Goal: Task Accomplishment & Management: Use online tool/utility

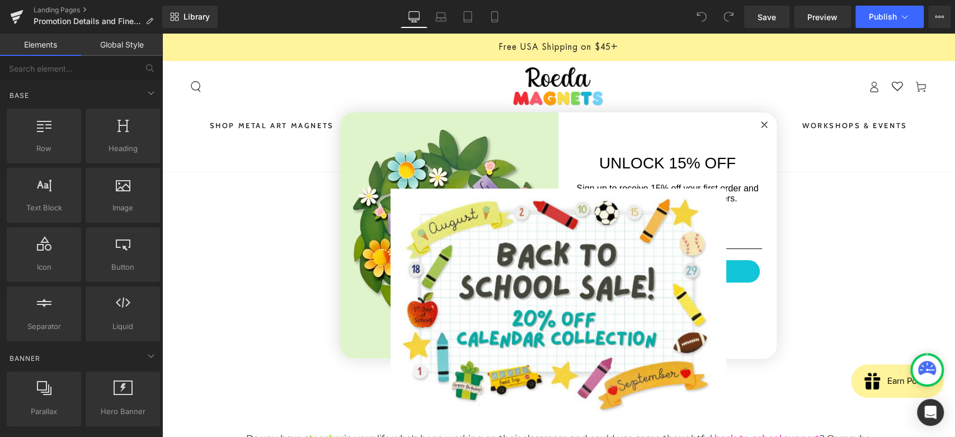
click at [758, 125] on circle "Close dialog" at bounding box center [764, 124] width 13 height 13
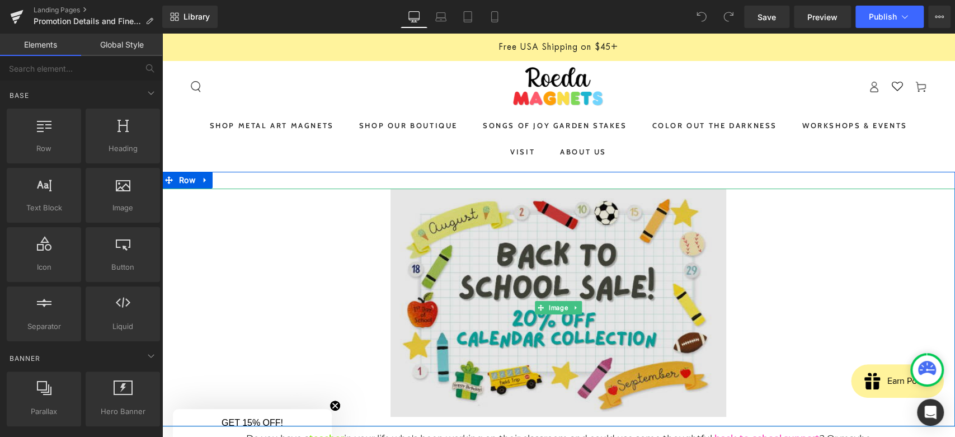
click at [532, 269] on img at bounding box center [559, 308] width 336 height 238
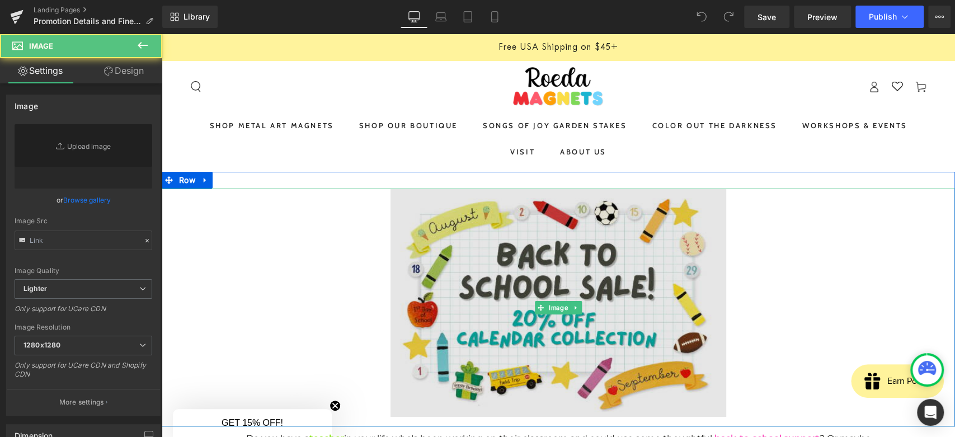
type input "[URL][DOMAIN_NAME]"
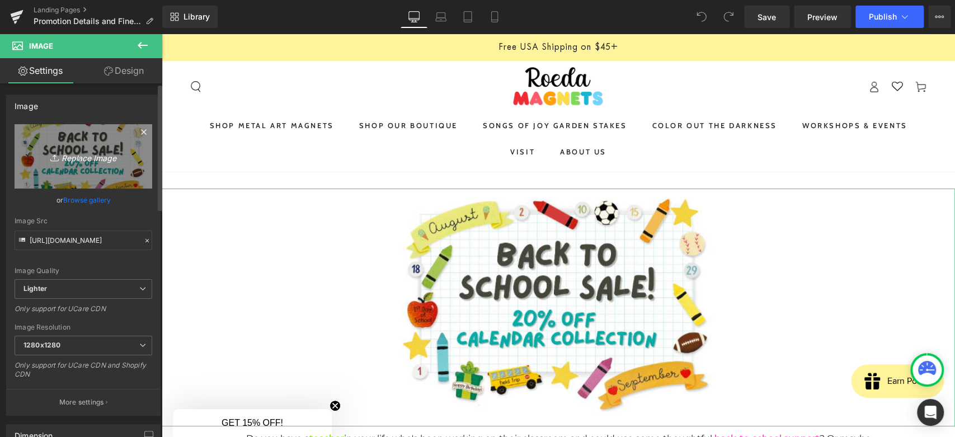
click at [68, 174] on link "Replace Image" at bounding box center [84, 156] width 138 height 64
type input "C:\fakepath\Screenshot [DATE] 210225.png"
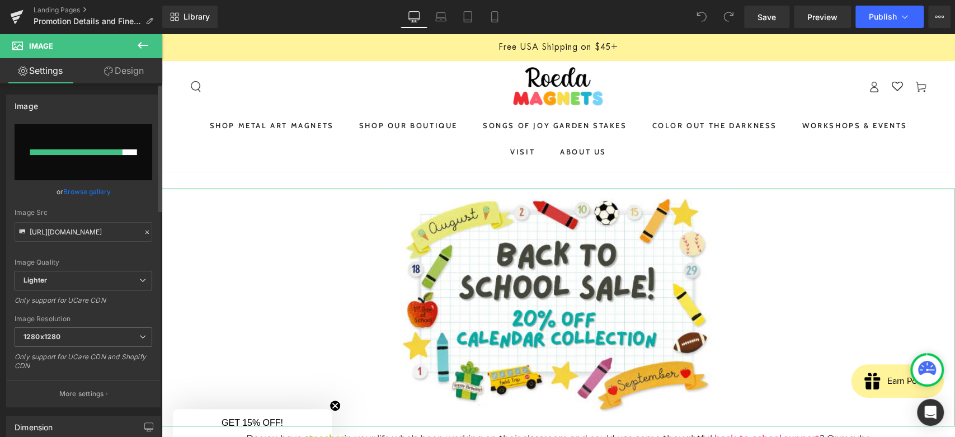
click at [83, 152] on div at bounding box center [76, 152] width 92 height 6
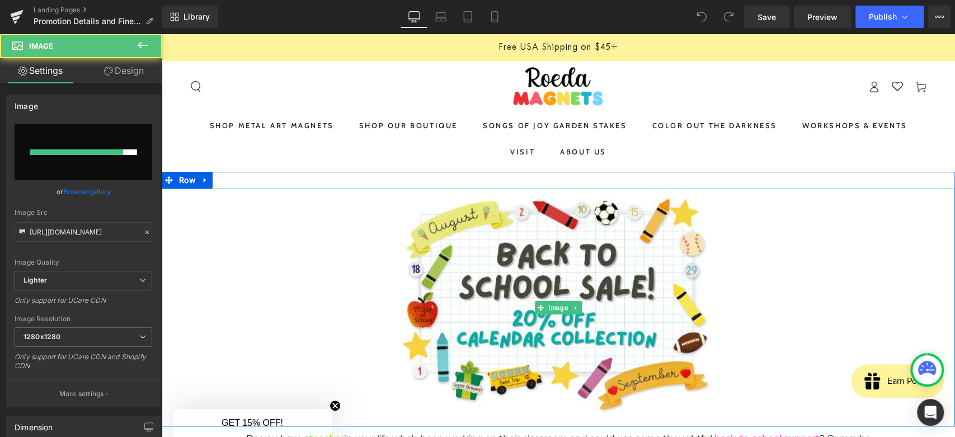
click at [249, 270] on div at bounding box center [559, 308] width 794 height 238
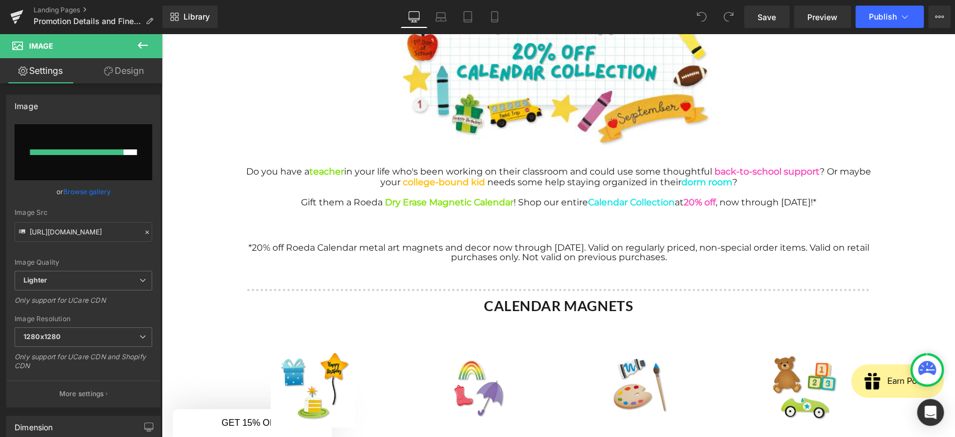
scroll to position [205, 0]
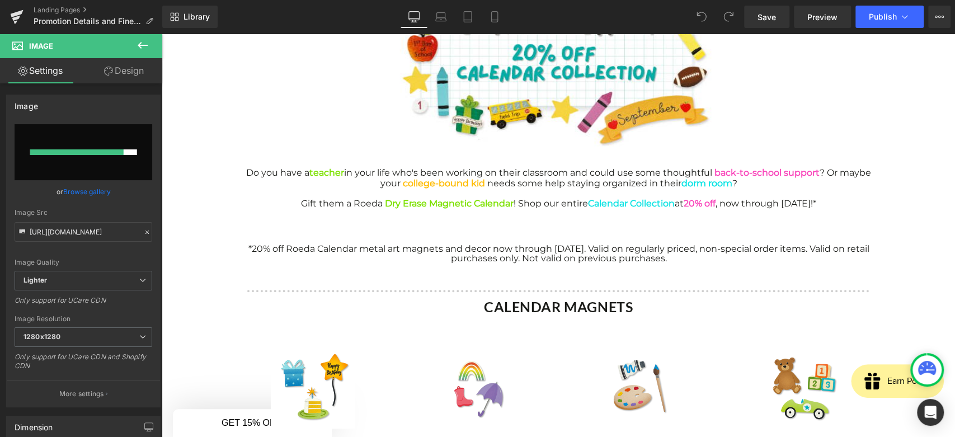
click at [318, 164] on div "Do you have a teacher in your life who's been working on their classroom and co…" at bounding box center [558, 218] width 655 height 110
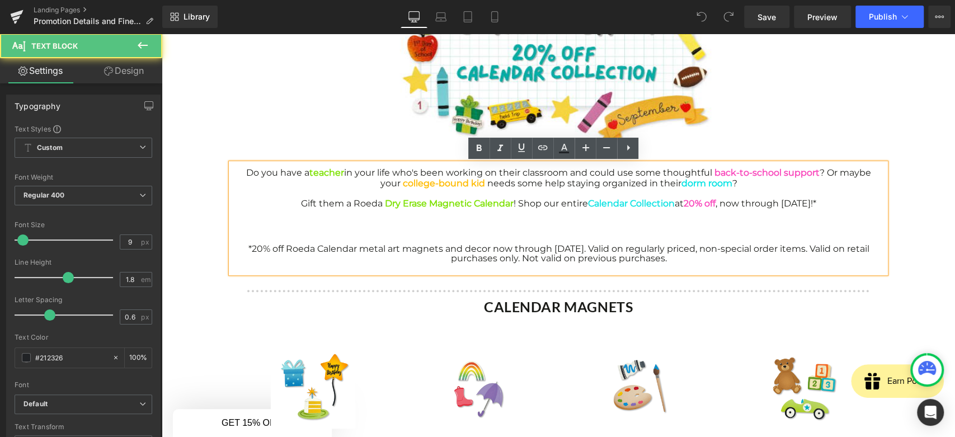
click at [318, 164] on div "Do you have a teacher in your life who's been working on their classroom and co…" at bounding box center [558, 218] width 655 height 110
click at [390, 256] on div "*20% off Roeda Calendar metal art magnets and decor now through [DATE]. Valid o…" at bounding box center [559, 254] width 654 height 19
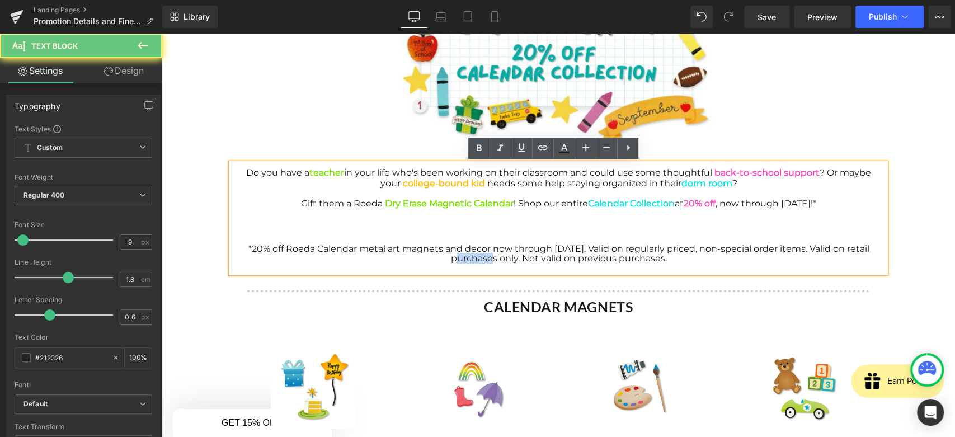
click at [390, 256] on div "*20% off Roeda Calendar metal art magnets and decor now through [DATE]. Valid o…" at bounding box center [559, 254] width 654 height 19
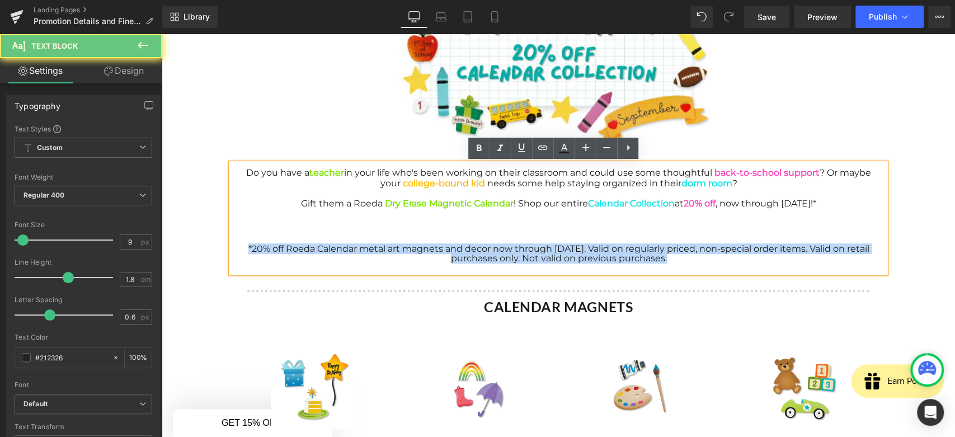
click at [390, 256] on div "*20% off Roeda Calendar metal art magnets and decor now through [DATE]. Valid o…" at bounding box center [559, 254] width 654 height 19
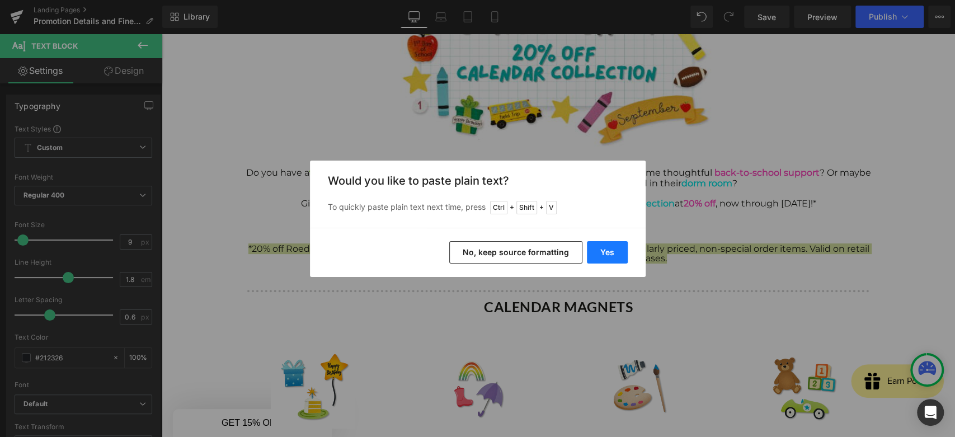
click at [592, 252] on button "Yes" at bounding box center [607, 252] width 41 height 22
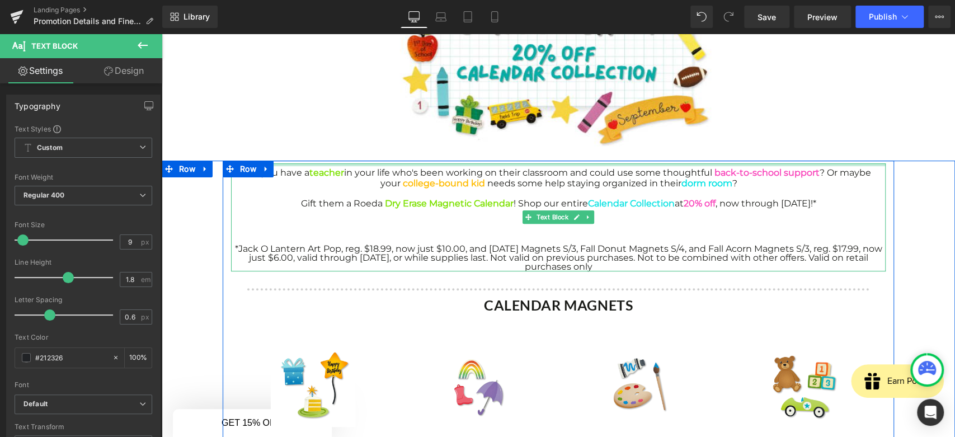
click at [539, 163] on div at bounding box center [559, 162] width 794 height 3
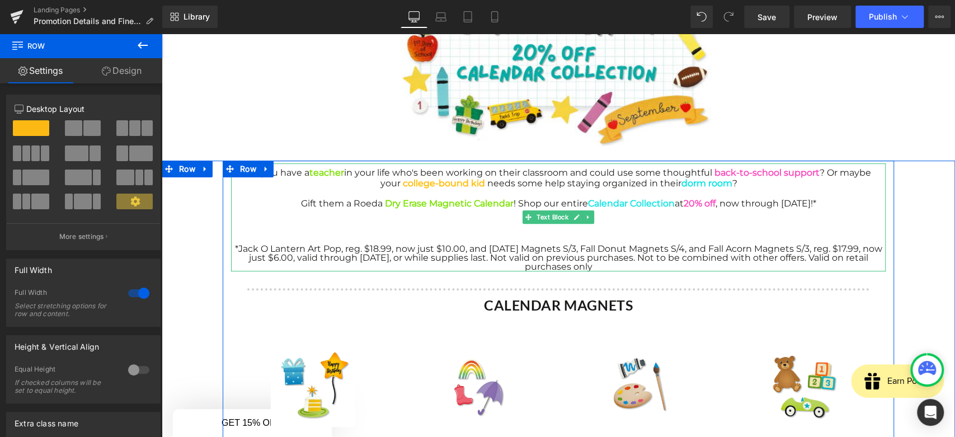
click at [245, 185] on div "Do you have a teacher in your life who's been working on their classroom and co…" at bounding box center [559, 176] width 654 height 26
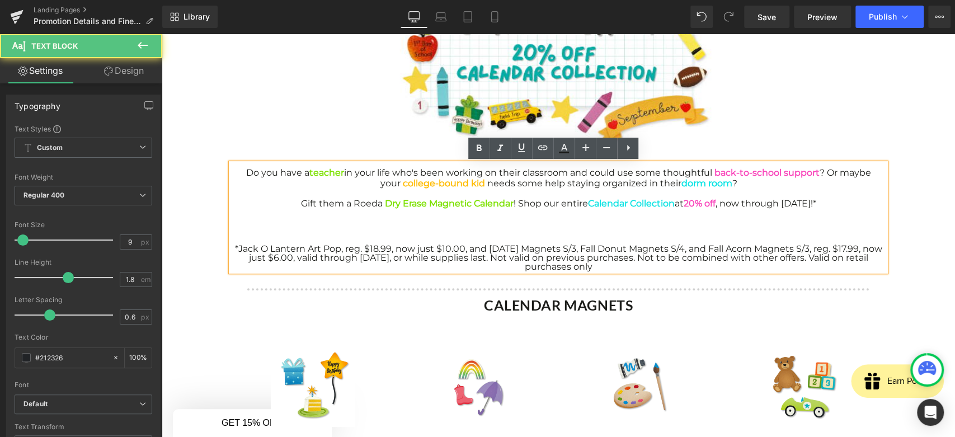
drag, startPoint x: 828, startPoint y: 203, endPoint x: 241, endPoint y: 171, distance: 588.1
click at [241, 171] on div "Do you have a teacher in your life who's been working on their classroom and co…" at bounding box center [558, 217] width 655 height 108
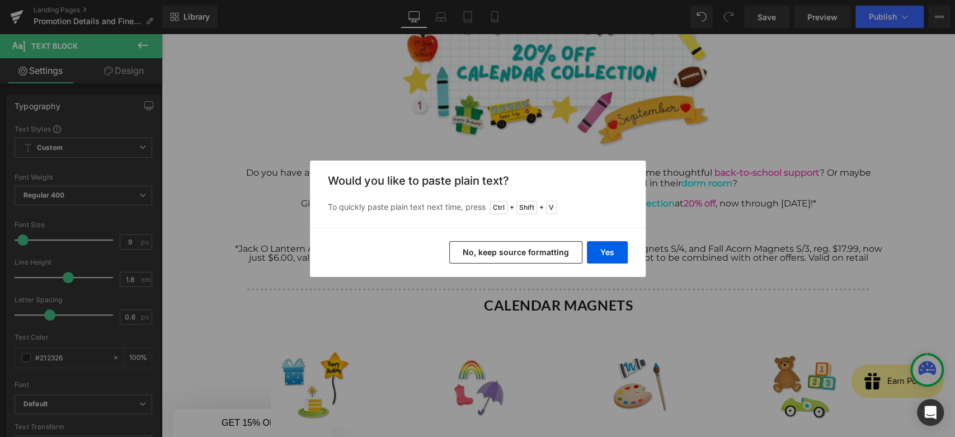
click at [579, 256] on button "No, keep source formatting" at bounding box center [515, 252] width 133 height 22
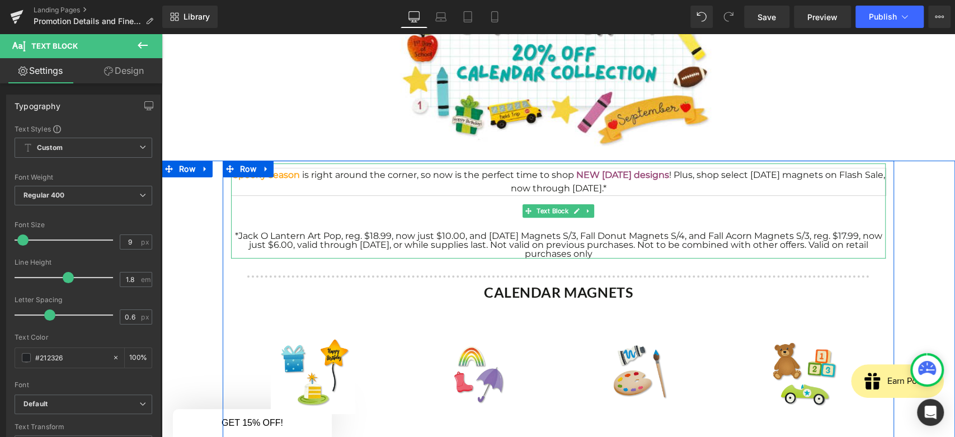
click at [724, 174] on span "Spooky season is right around the corner, so now is the perfect time to shop NE…" at bounding box center [559, 182] width 653 height 24
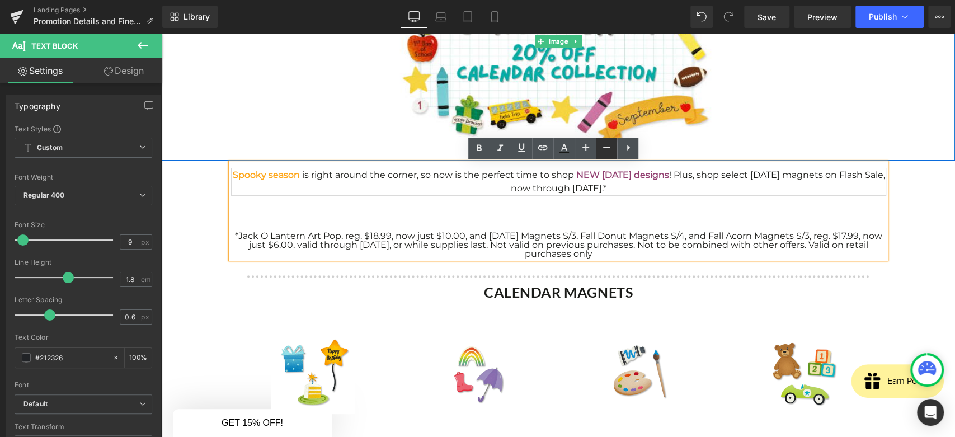
click at [578, 72] on img at bounding box center [559, 42] width 336 height 238
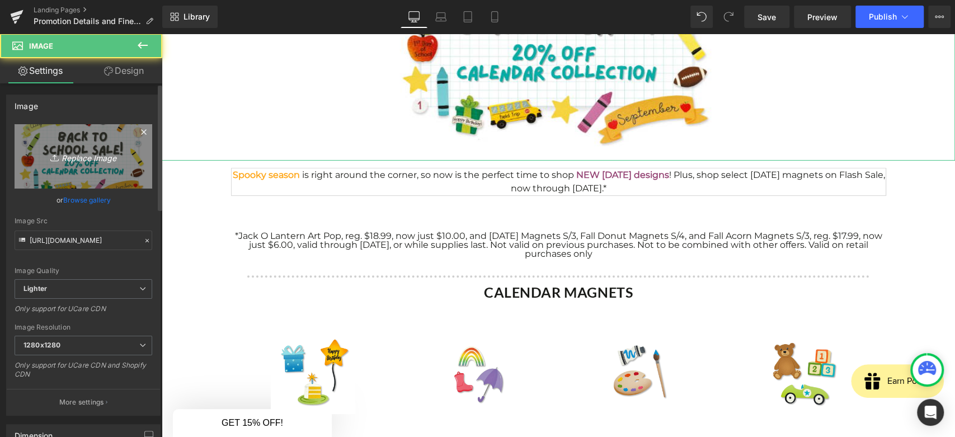
click at [55, 150] on icon "Replace Image" at bounding box center [84, 156] width 90 height 14
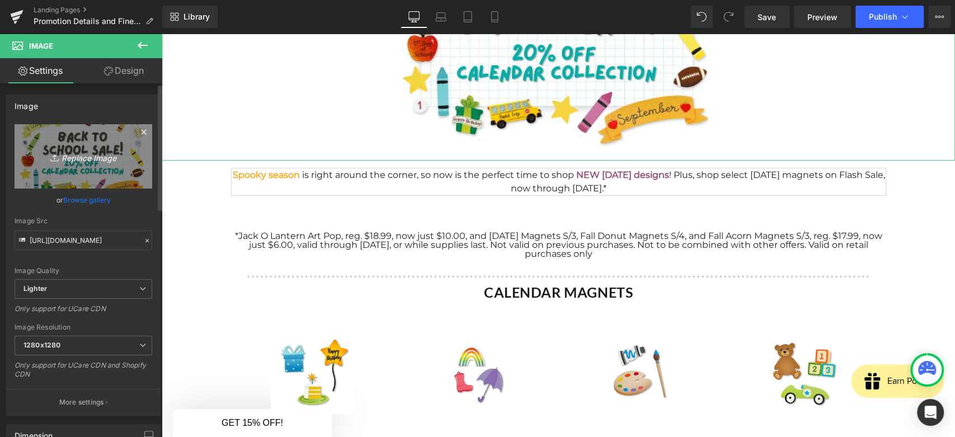
type input "C:\fakepath\Screenshot [DATE] 210225.png"
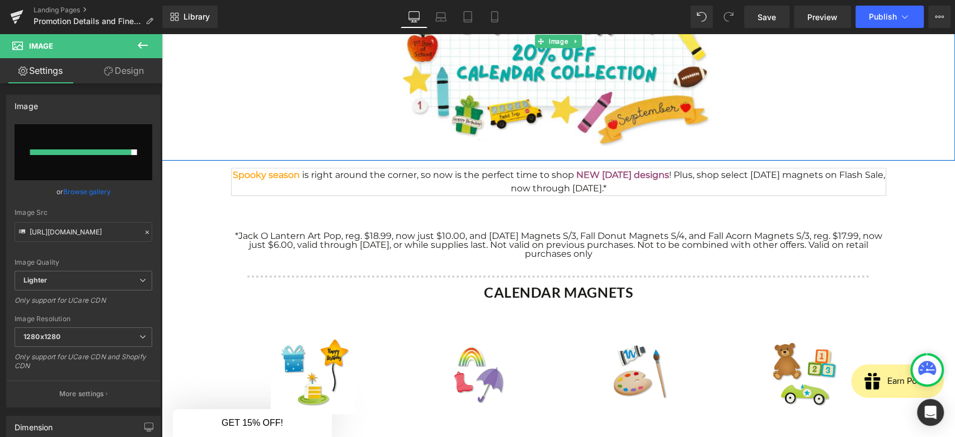
click at [180, 72] on div at bounding box center [559, 42] width 794 height 238
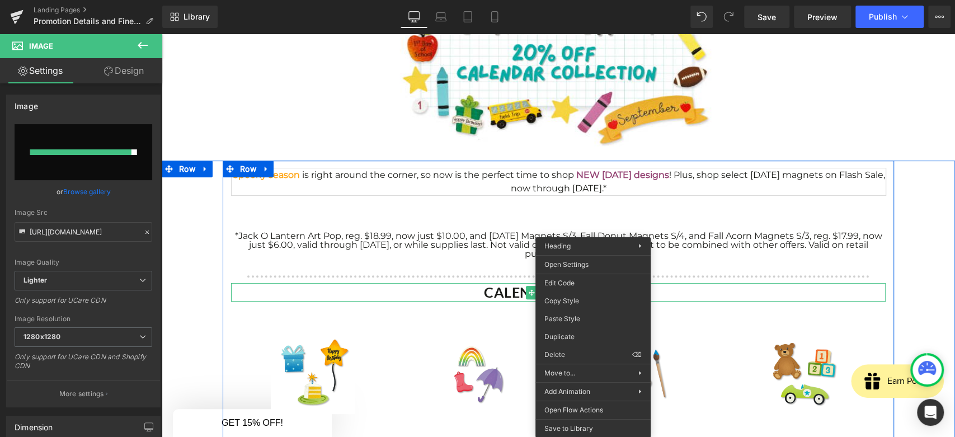
click at [505, 289] on strong "CALENDAR MAGNETS" at bounding box center [558, 292] width 149 height 17
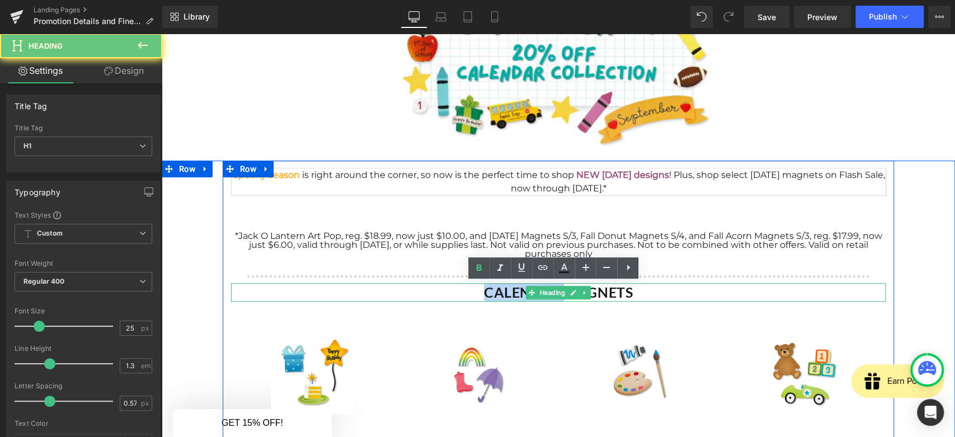
click at [505, 289] on strong "CALENDAR MAGNETS" at bounding box center [558, 292] width 149 height 17
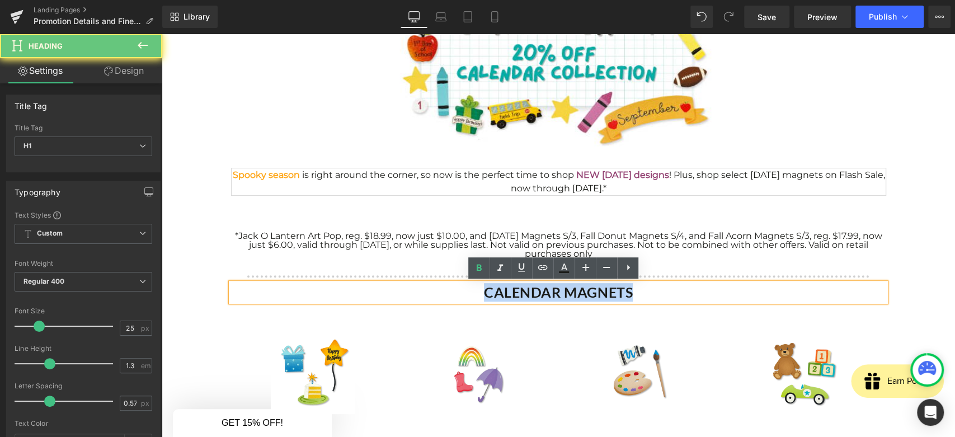
click at [505, 289] on strong "CALENDAR MAGNETS" at bounding box center [558, 292] width 149 height 17
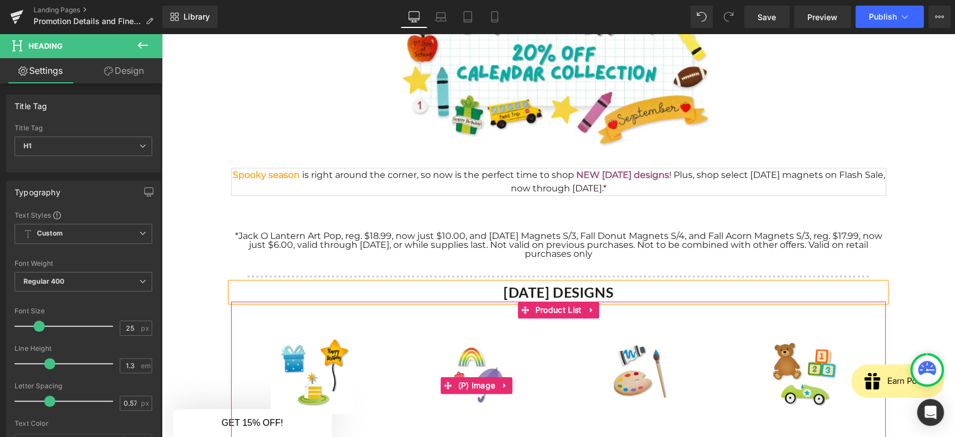
click at [517, 358] on link "Sale Off" at bounding box center [477, 386] width 142 height 112
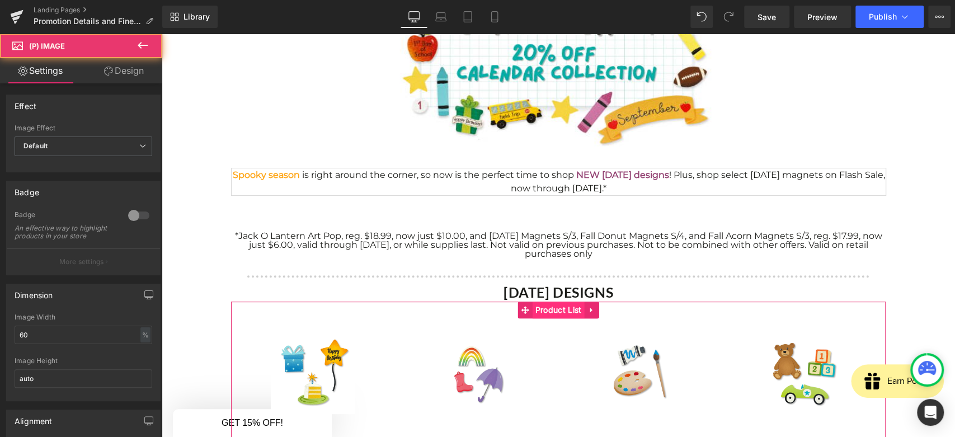
click at [544, 314] on span "Product List" at bounding box center [559, 310] width 52 height 17
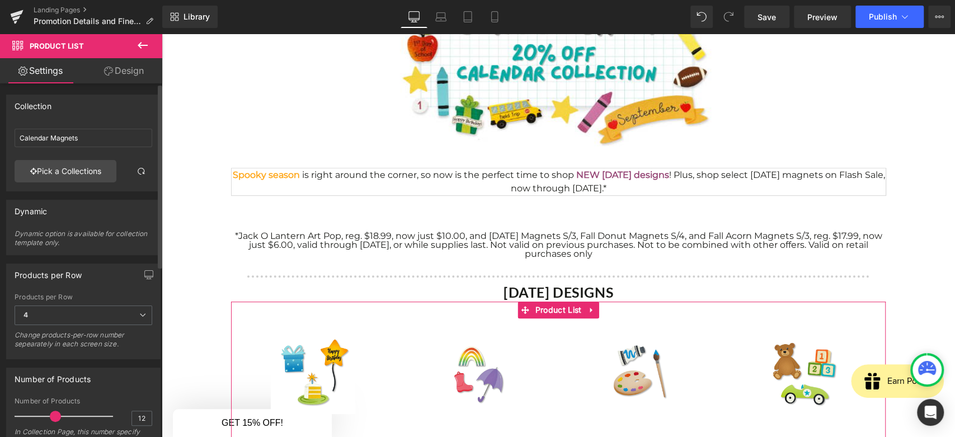
click at [65, 184] on div "Calendar Magnets Calendar Magnets Pick a Collections" at bounding box center [83, 157] width 153 height 67
click at [66, 165] on link "Pick a Collections" at bounding box center [66, 171] width 102 height 22
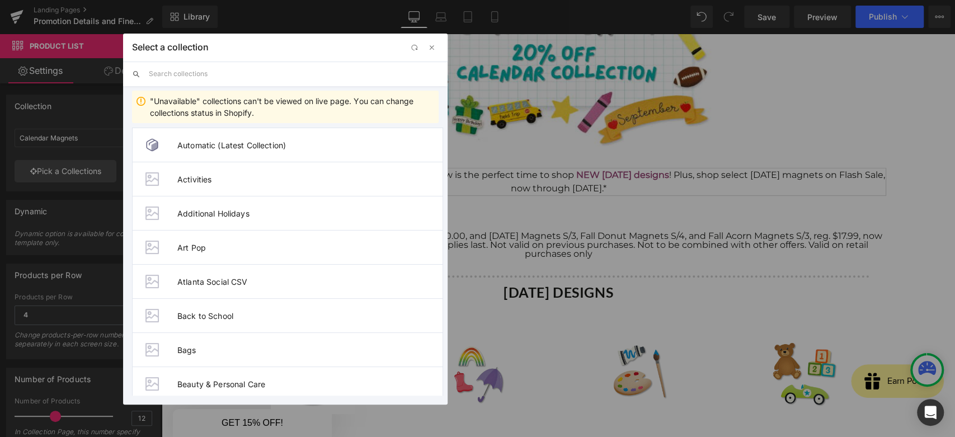
click at [186, 70] on input "text" at bounding box center [294, 74] width 290 height 25
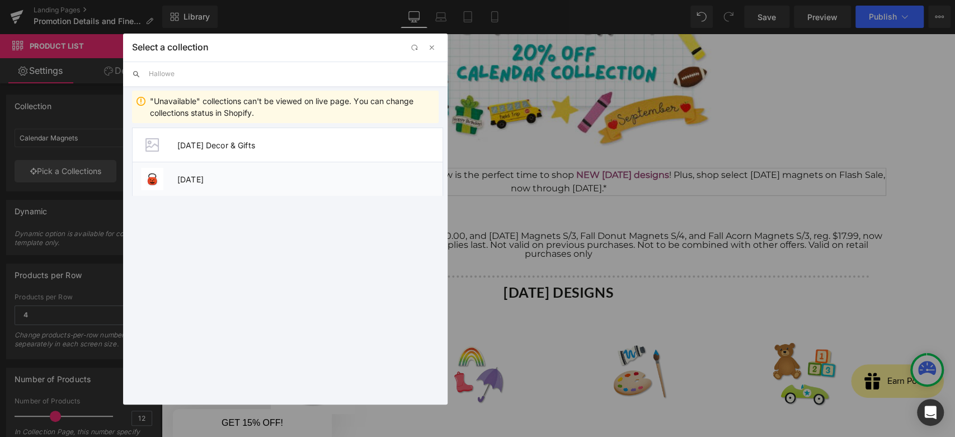
type input "Hallowe"
click at [189, 181] on span "[DATE]" at bounding box center [309, 180] width 265 height 10
type input "[DATE]"
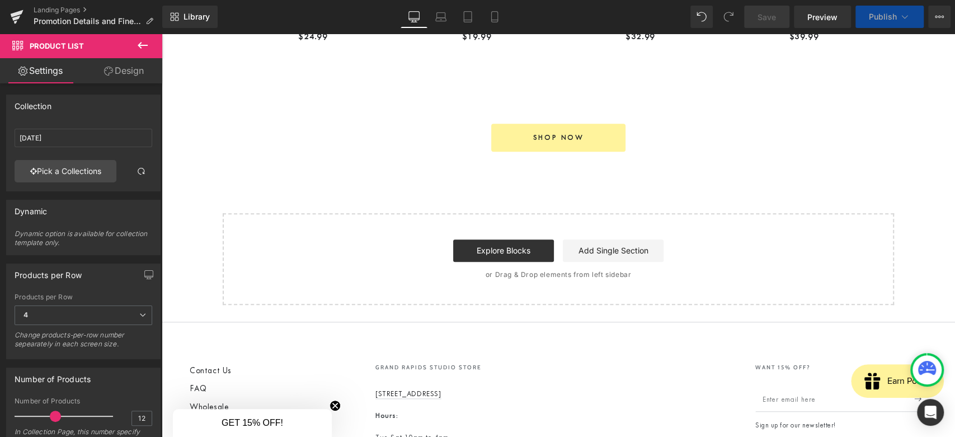
scroll to position [639, 0]
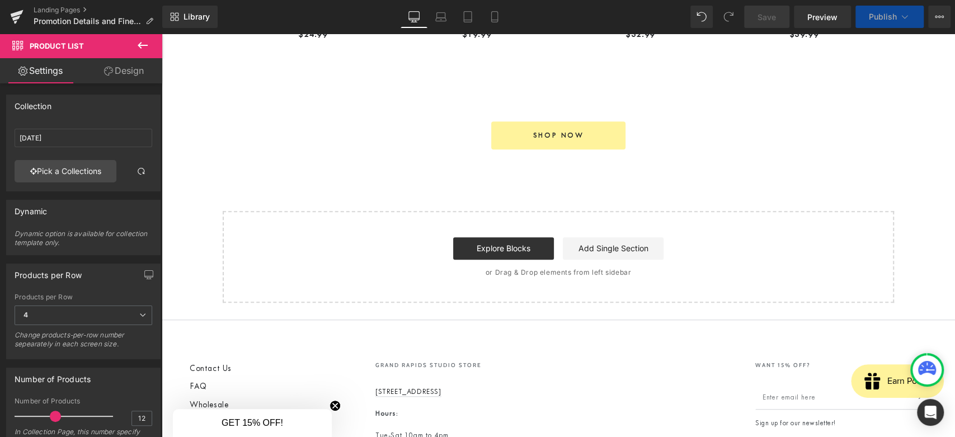
click at [546, 77] on div at bounding box center [558, 65] width 655 height 22
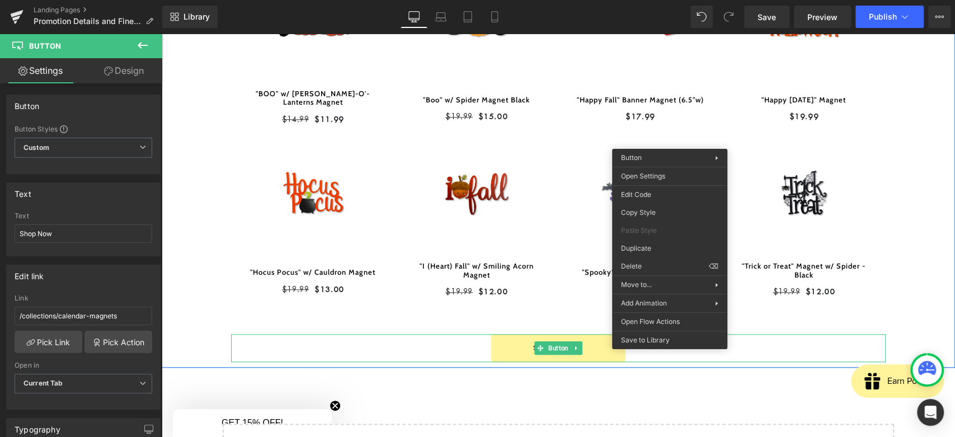
scroll to position [728, 0]
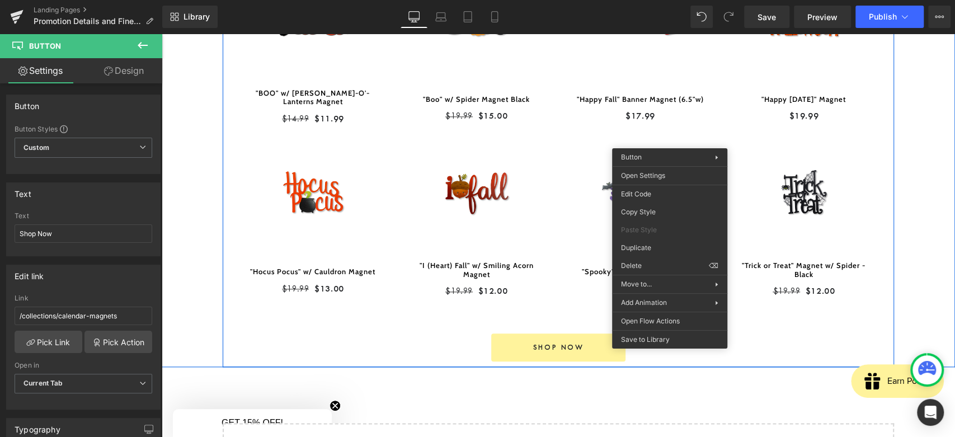
click at [496, 340] on link "Shop Now" at bounding box center [558, 348] width 134 height 28
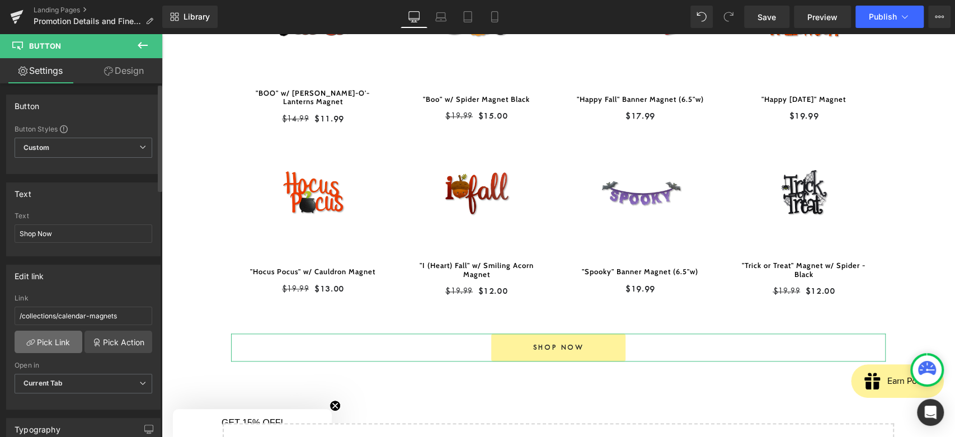
click at [47, 338] on link "Pick Link" at bounding box center [49, 342] width 68 height 22
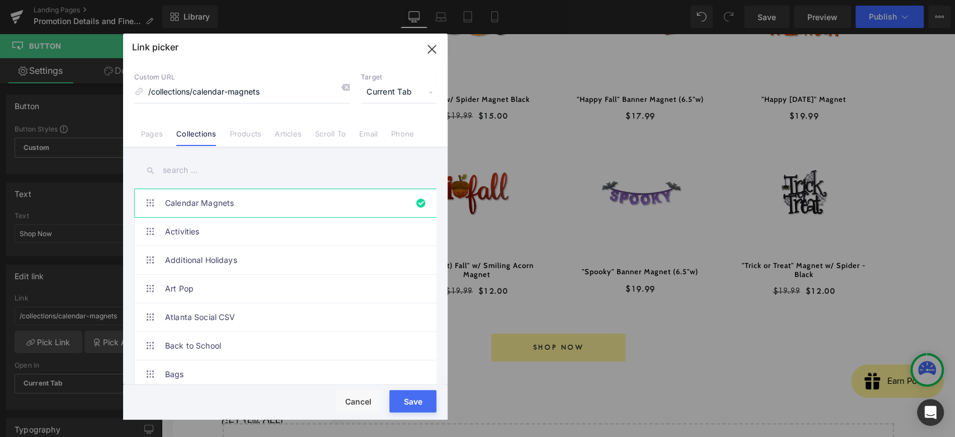
click at [194, 167] on input "text" at bounding box center [285, 170] width 302 height 25
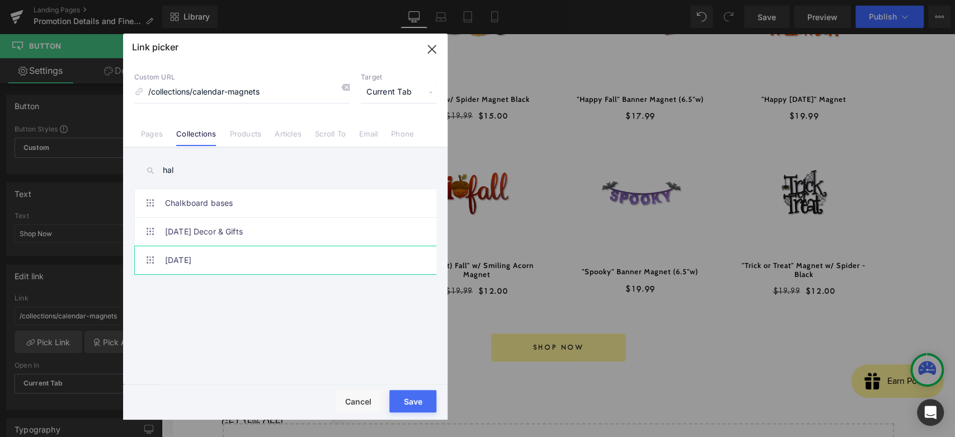
type input "hal"
click at [214, 259] on link "[DATE]" at bounding box center [288, 260] width 246 height 28
type input "/collections/halloween"
click at [403, 397] on button "Save" at bounding box center [413, 401] width 47 height 22
type input "/collections/halloween"
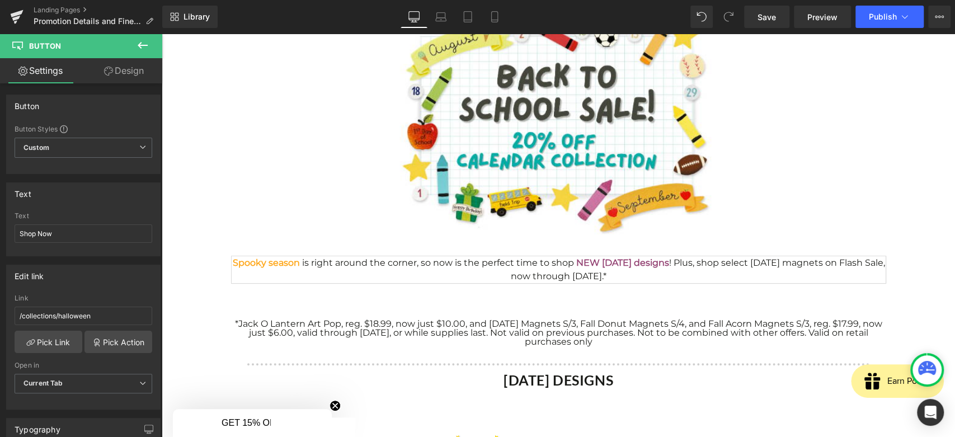
scroll to position [116, 0]
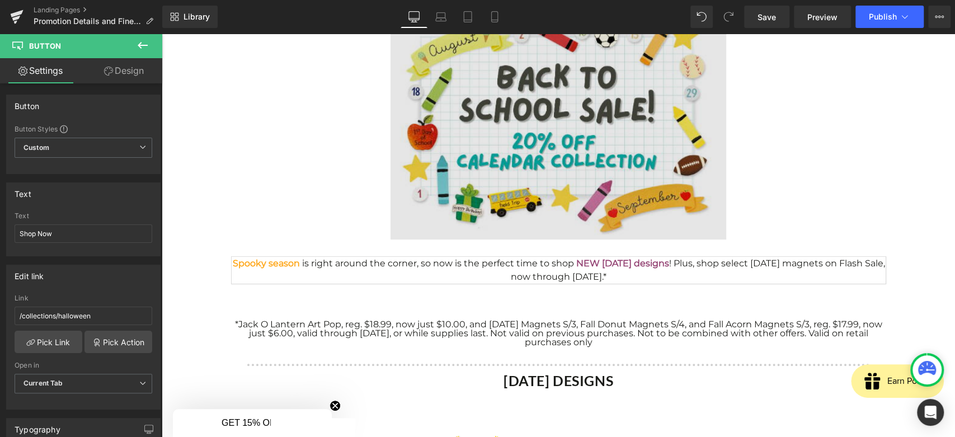
click at [507, 101] on img at bounding box center [559, 130] width 336 height 238
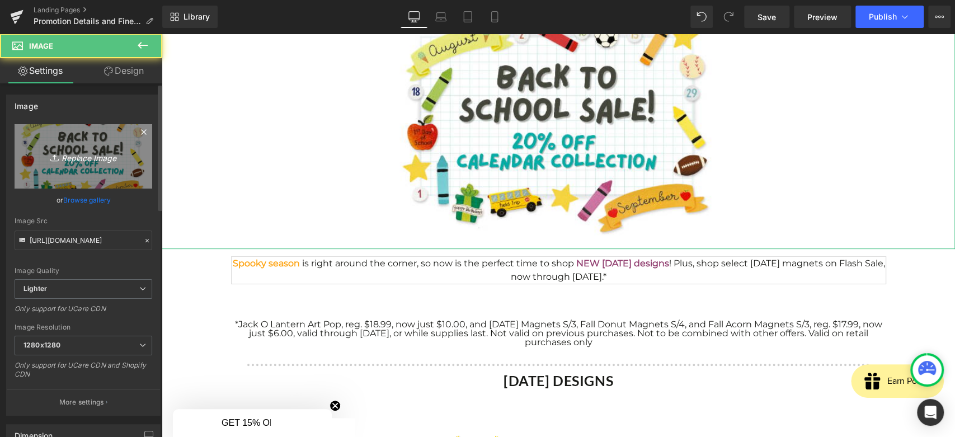
click at [74, 160] on icon "Replace Image" at bounding box center [84, 156] width 90 height 14
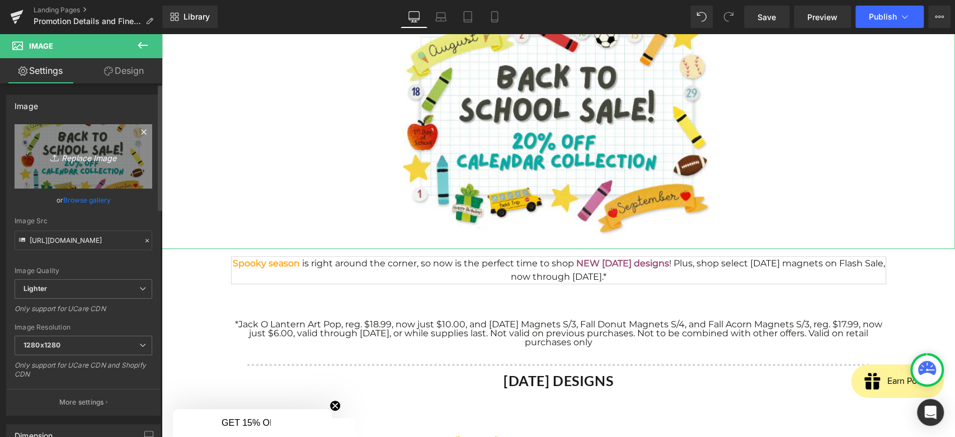
type input "C:\fakepath\Screenshot [DATE] 210225.png"
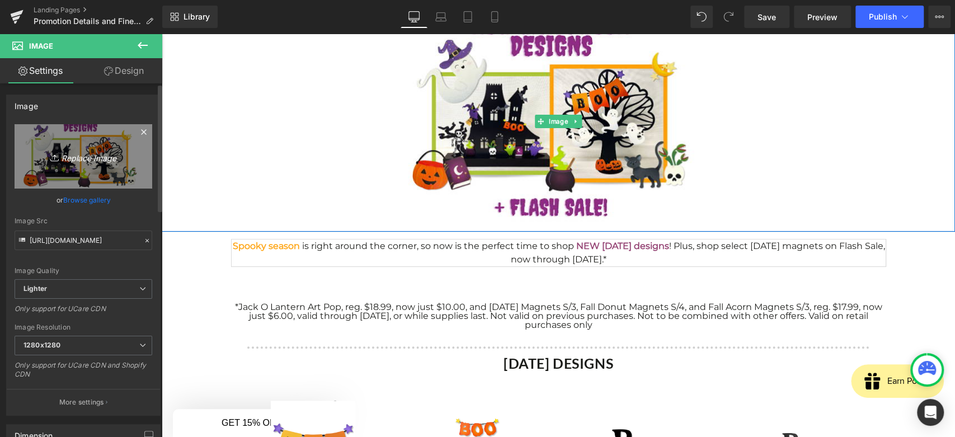
type input "[URL][DOMAIN_NAME]"
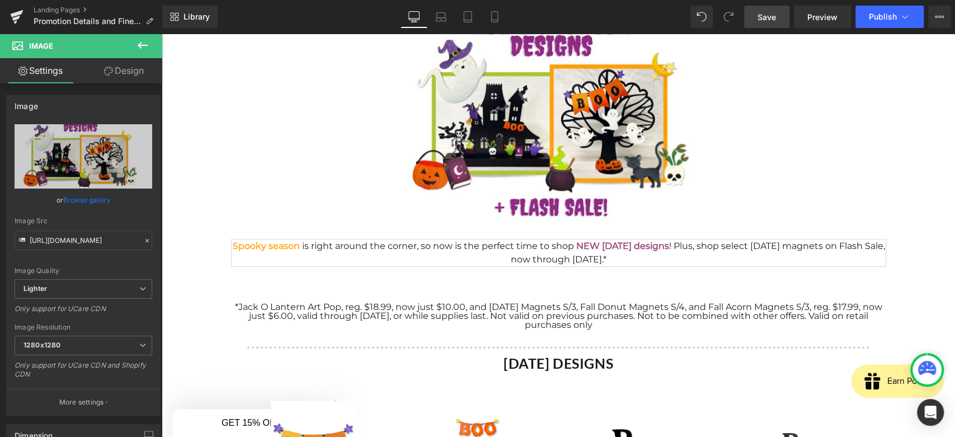
click at [768, 18] on span "Save" at bounding box center [767, 17] width 18 height 12
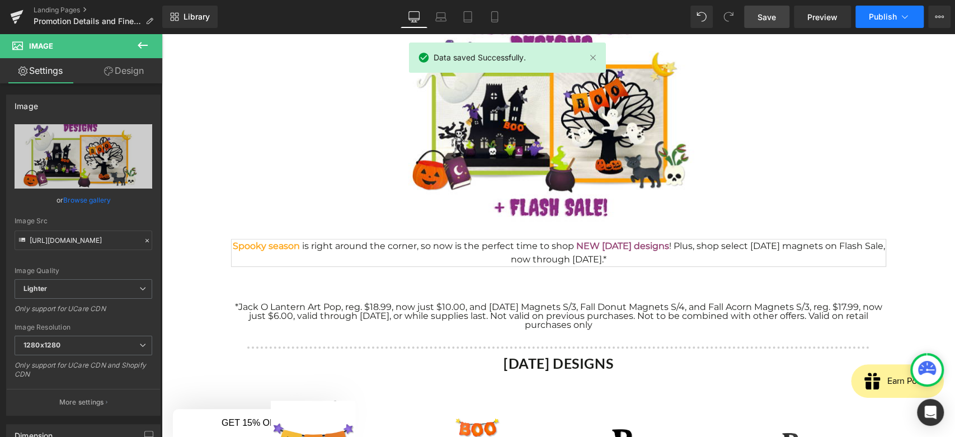
click at [874, 20] on span "Publish" at bounding box center [883, 16] width 28 height 9
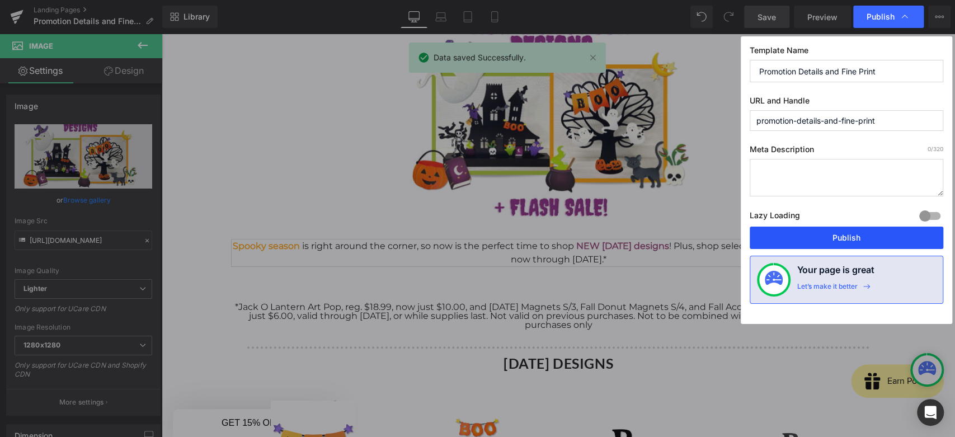
click at [854, 232] on button "Publish" at bounding box center [847, 238] width 194 height 22
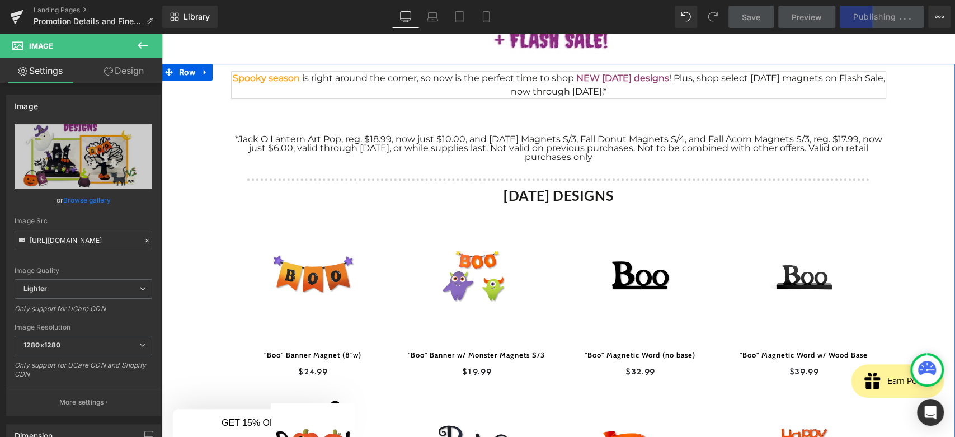
scroll to position [285, 0]
